Goal: Check status

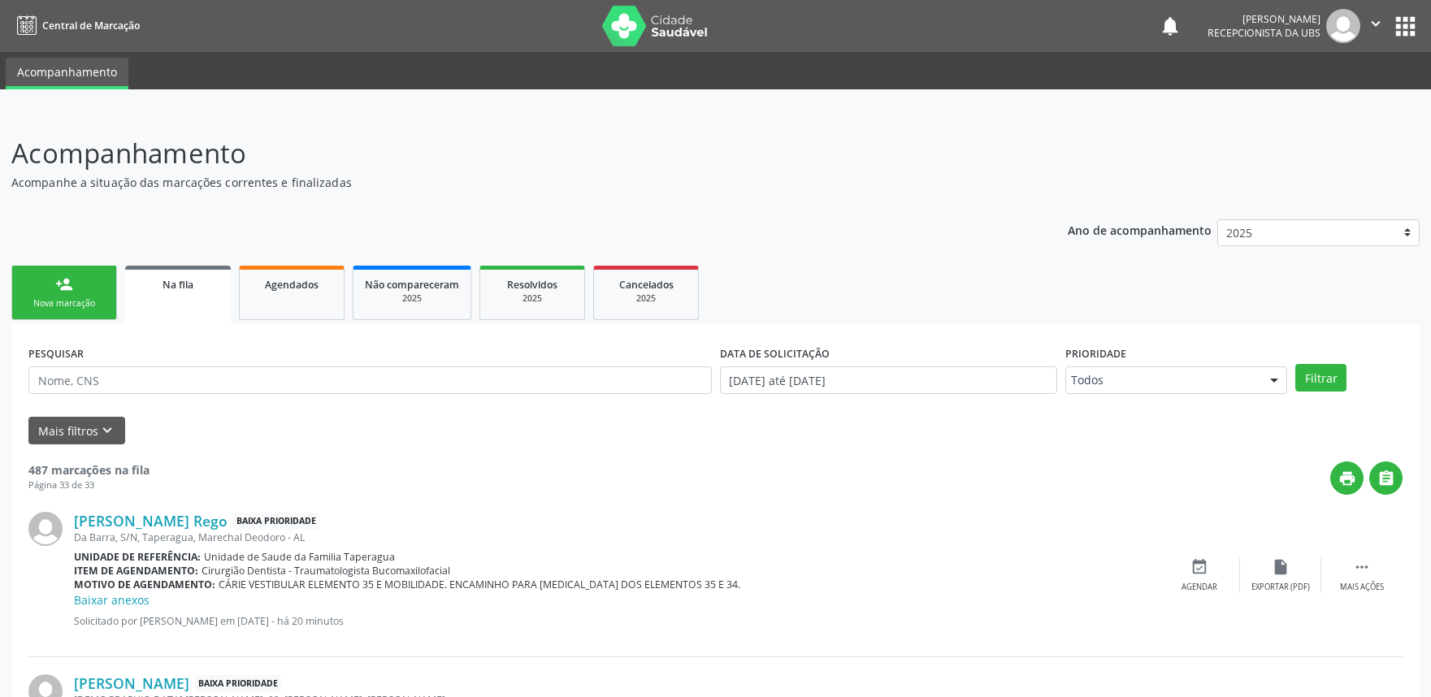
scroll to position [1010, 0]
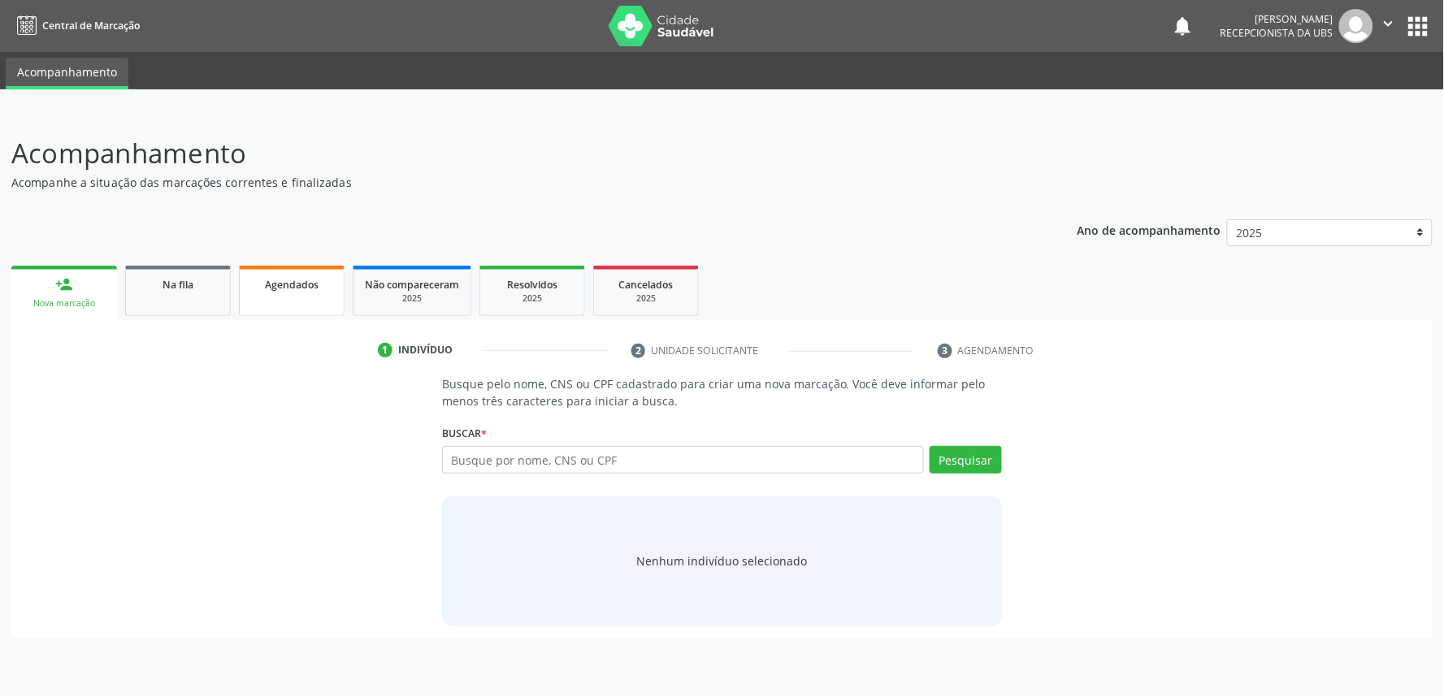
click at [299, 285] on span "Agendados" at bounding box center [292, 285] width 54 height 14
click at [319, 322] on div "1 Indivíduo 2 Unidade solicitante 3 Agendamento Busque pelo nome, CNS ou CPF ca…" at bounding box center [721, 479] width 1421 height 318
click at [310, 303] on link "Agendados" at bounding box center [292, 291] width 106 height 50
